Goal: Task Accomplishment & Management: Manage account settings

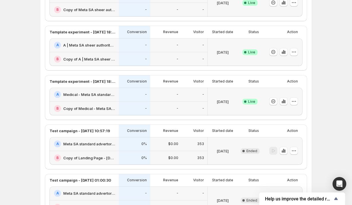
scroll to position [155, 0]
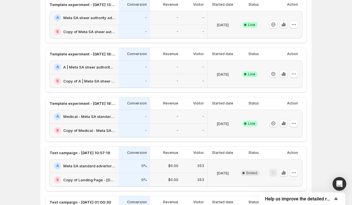
click at [90, 69] on h2 "A | Meta SA sheer authority advertorial" at bounding box center [89, 67] width 52 height 6
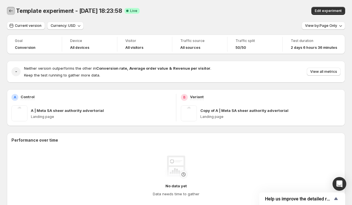
click at [11, 10] on icon "Back" at bounding box center [11, 11] width 6 height 6
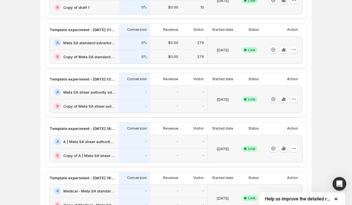
scroll to position [80, 0]
click at [81, 104] on h2 "Copy of Meta SA sheer authority advertorial iteration #1" at bounding box center [89, 107] width 52 height 6
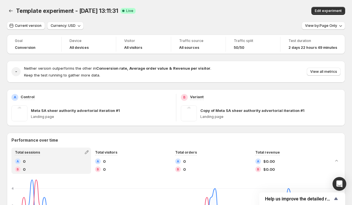
click at [319, 30] on div "View by: Page Only" at bounding box center [322, 26] width 43 height 8
click at [319, 26] on span "View by: Page Only" at bounding box center [321, 25] width 32 height 5
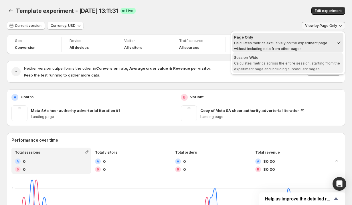
click at [297, 70] on span "Calculates metrics across the entire session, starting from the experiment page…" at bounding box center [287, 66] width 106 height 10
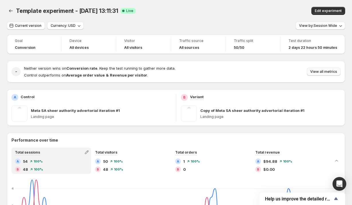
click at [322, 74] on span "View all metrics" at bounding box center [323, 71] width 27 height 5
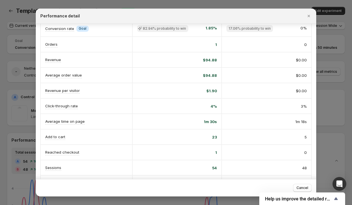
scroll to position [24, 0]
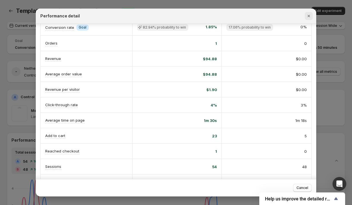
click at [309, 17] on icon "Close" at bounding box center [308, 16] width 2 height 2
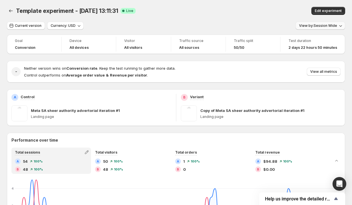
click at [316, 27] on span "View by: Session Wide" at bounding box center [318, 25] width 38 height 5
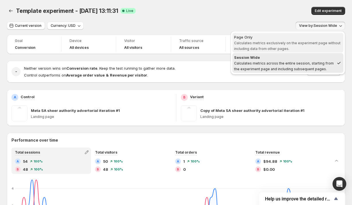
click at [291, 46] on span "Page Only Calculates metrics exclusively on the experiment page without includi…" at bounding box center [288, 42] width 108 height 17
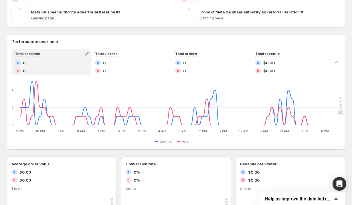
scroll to position [0, 0]
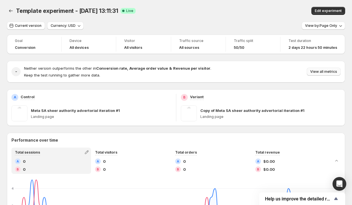
click at [329, 74] on span "View all metrics" at bounding box center [323, 71] width 27 height 5
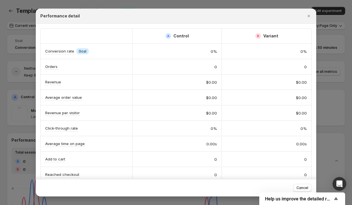
scroll to position [54, 0]
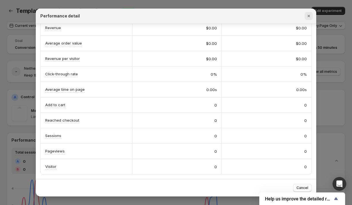
click at [307, 16] on icon "Close" at bounding box center [309, 16] width 6 height 6
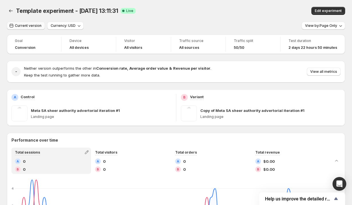
click at [31, 27] on span "Current version" at bounding box center [28, 25] width 27 height 5
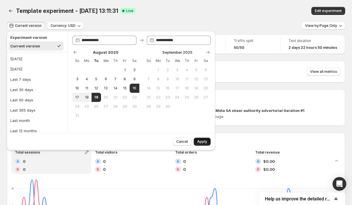
click at [202, 141] on span "Apply" at bounding box center [202, 142] width 10 height 5
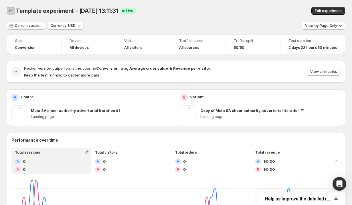
click at [11, 9] on icon "Back" at bounding box center [11, 11] width 6 height 6
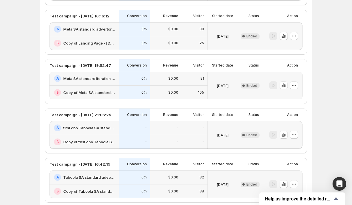
scroll to position [356, 0]
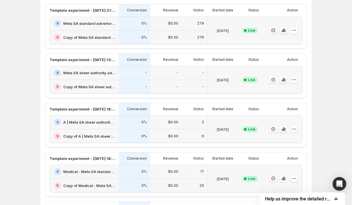
scroll to position [102, 0]
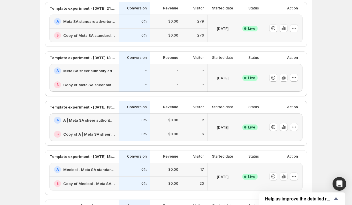
click at [142, 78] on div "-" at bounding box center [134, 85] width 31 height 14
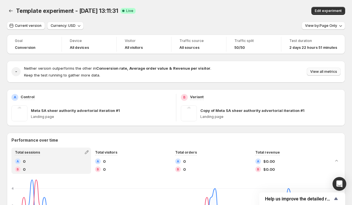
click at [321, 72] on span "View all metrics" at bounding box center [323, 71] width 27 height 5
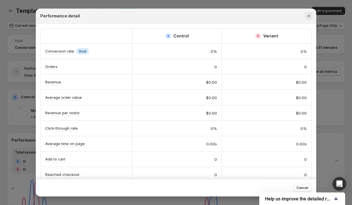
click at [309, 18] on icon "Close" at bounding box center [309, 16] width 6 height 6
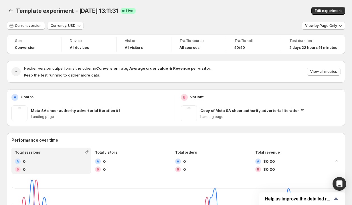
scroll to position [7, 0]
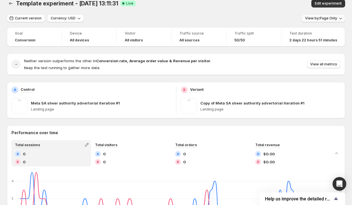
click at [321, 17] on span "View by: Page Only" at bounding box center [321, 18] width 32 height 5
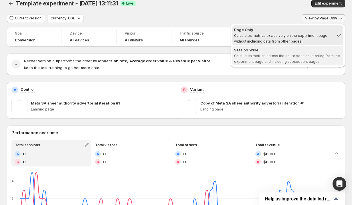
click at [293, 53] on span "Session Wide Calculates metrics across the entire session, starting from the ex…" at bounding box center [288, 55] width 108 height 17
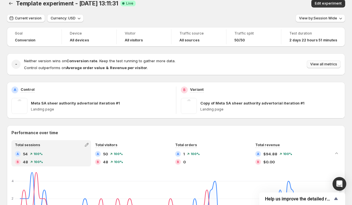
click at [319, 63] on span "View all metrics" at bounding box center [323, 64] width 27 height 5
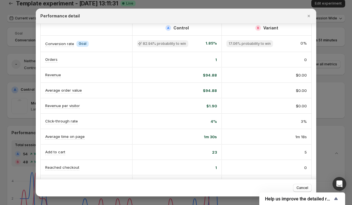
scroll to position [3, 0]
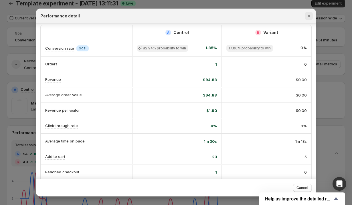
click at [307, 16] on icon "Close" at bounding box center [309, 16] width 6 height 6
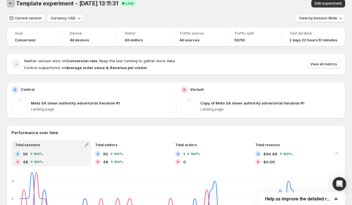
click at [9, 3] on icon "Back" at bounding box center [11, 4] width 6 height 6
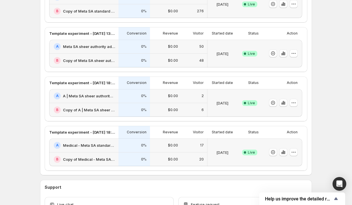
scroll to position [226, 0]
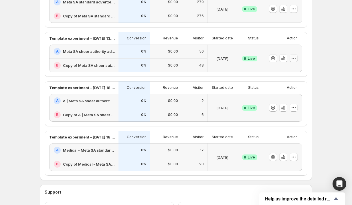
click at [294, 59] on icon "button" at bounding box center [294, 58] width 6 height 6
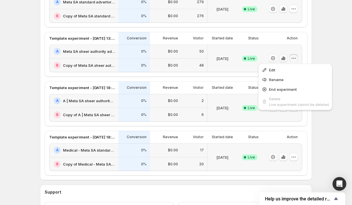
click at [284, 61] on button "button" at bounding box center [283, 58] width 8 height 8
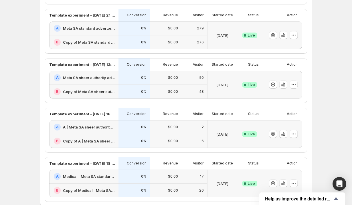
scroll to position [198, 0]
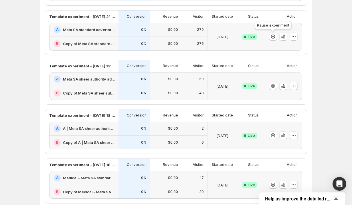
click at [279, 37] on div at bounding box center [283, 37] width 29 height 8
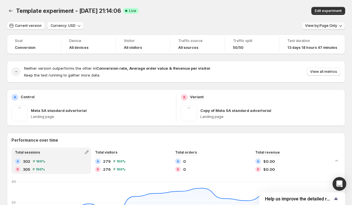
click at [319, 27] on span "View by: Page Only" at bounding box center [321, 25] width 32 height 5
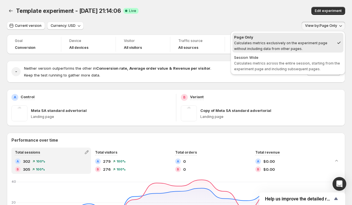
click at [302, 106] on div "Copy of Meta SA standard advertorial Landing page" at bounding box center [270, 114] width 140 height 16
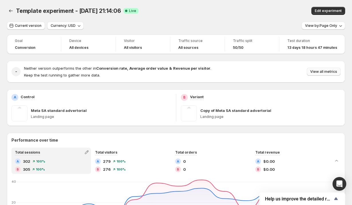
click at [316, 70] on span "View all metrics" at bounding box center [323, 71] width 27 height 5
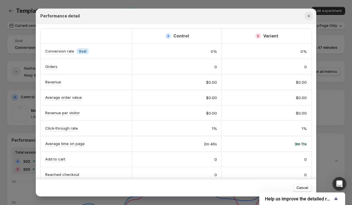
click at [309, 17] on icon "Close" at bounding box center [309, 16] width 6 height 6
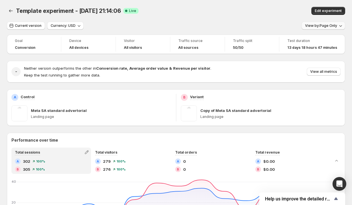
click at [319, 25] on span "View by: Page Only" at bounding box center [321, 25] width 32 height 5
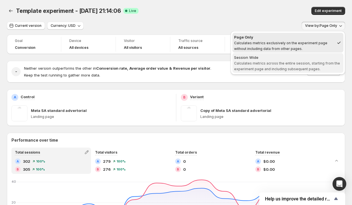
click at [283, 70] on span "Calculates metrics across the entire session, starting from the experiment page…" at bounding box center [287, 66] width 106 height 10
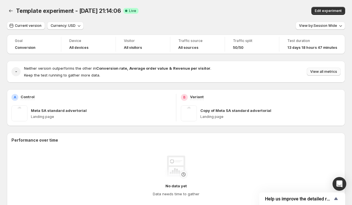
click at [320, 72] on span "View all metrics" at bounding box center [323, 71] width 27 height 5
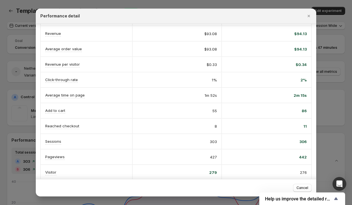
scroll to position [55, 0]
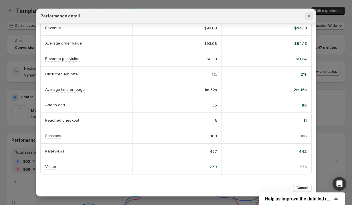
click at [309, 17] on icon "Close" at bounding box center [309, 16] width 6 height 6
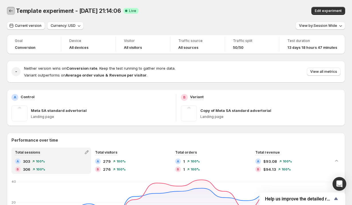
click at [11, 7] on button "Back" at bounding box center [11, 11] width 8 height 8
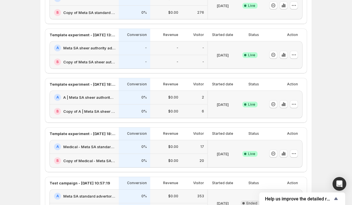
scroll to position [124, 0]
click at [293, 55] on icon "button" at bounding box center [294, 55] width 6 height 6
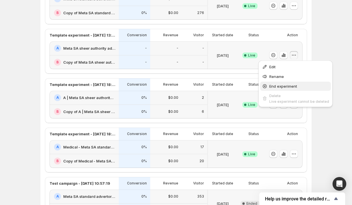
click at [276, 84] on span "End experiment" at bounding box center [283, 86] width 28 height 5
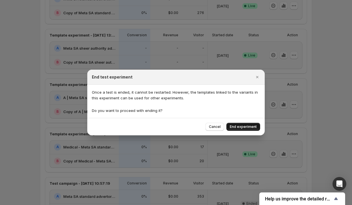
click at [235, 128] on span "End experiment" at bounding box center [243, 127] width 27 height 5
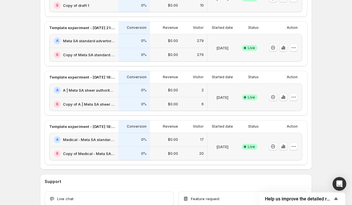
scroll to position [184, 0]
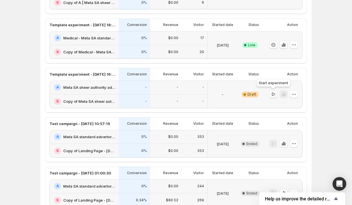
click at [271, 94] on icon "button" at bounding box center [273, 95] width 6 height 6
